Goal: Task Accomplishment & Management: Use online tool/utility

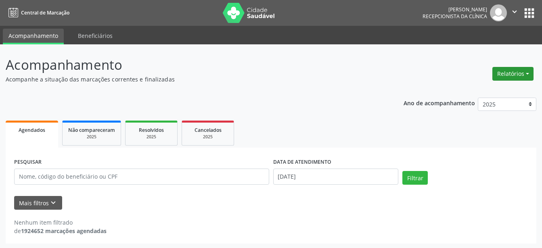
click at [519, 76] on button "Relatórios" at bounding box center [512, 74] width 41 height 14
click at [489, 91] on link "Agendamentos" at bounding box center [490, 91] width 87 height 11
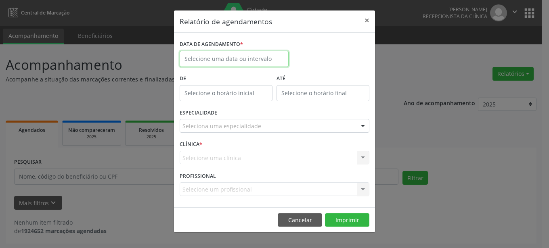
click at [247, 54] on input "text" at bounding box center [234, 59] width 109 height 16
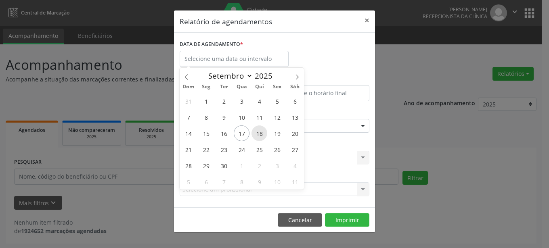
click at [259, 131] on span "18" at bounding box center [259, 133] width 16 height 16
type input "[DATE]"
click at [259, 131] on span "18" at bounding box center [259, 133] width 16 height 16
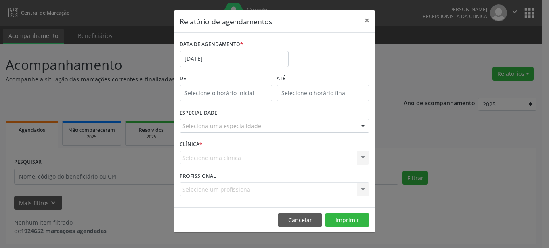
click at [364, 126] on div at bounding box center [363, 126] width 12 height 14
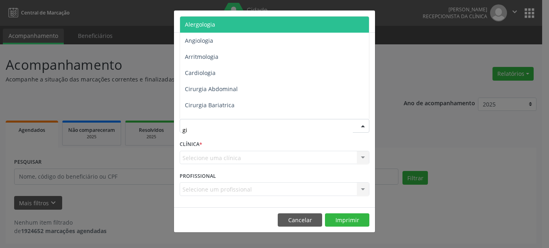
type input "gin"
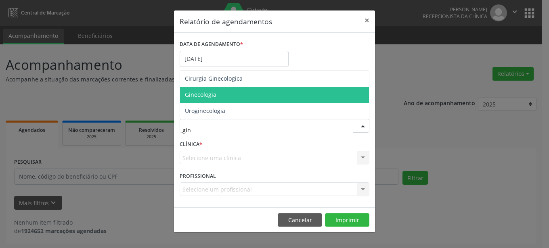
click at [242, 96] on span "Ginecologia" at bounding box center [274, 95] width 189 height 16
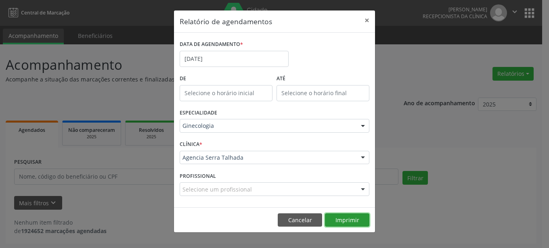
click at [343, 220] on button "Imprimir" at bounding box center [347, 220] width 44 height 14
click at [365, 19] on button "×" at bounding box center [367, 20] width 16 height 20
